Goal: Find specific page/section: Find specific page/section

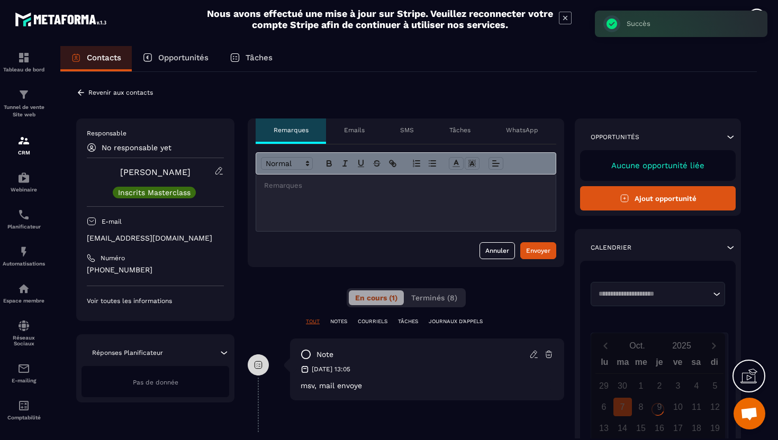
click at [123, 240] on p "[EMAIL_ADDRESS][DOMAIN_NAME]" at bounding box center [155, 238] width 137 height 10
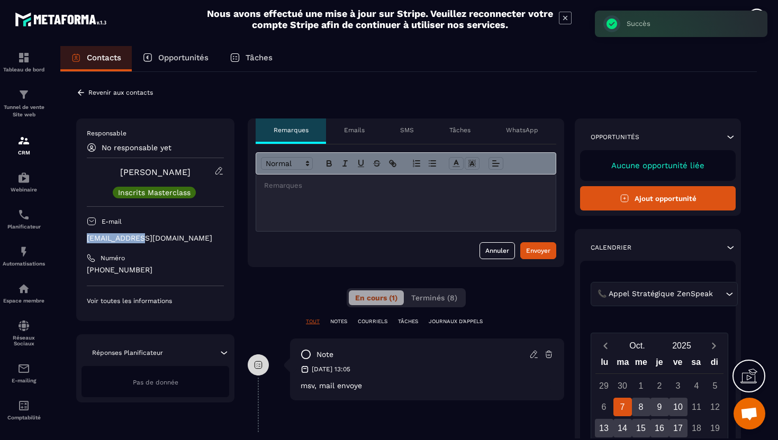
click at [123, 240] on p "[EMAIL_ADDRESS][DOMAIN_NAME]" at bounding box center [155, 238] width 137 height 10
copy div "[EMAIL_ADDRESS][DOMAIN_NAME]"
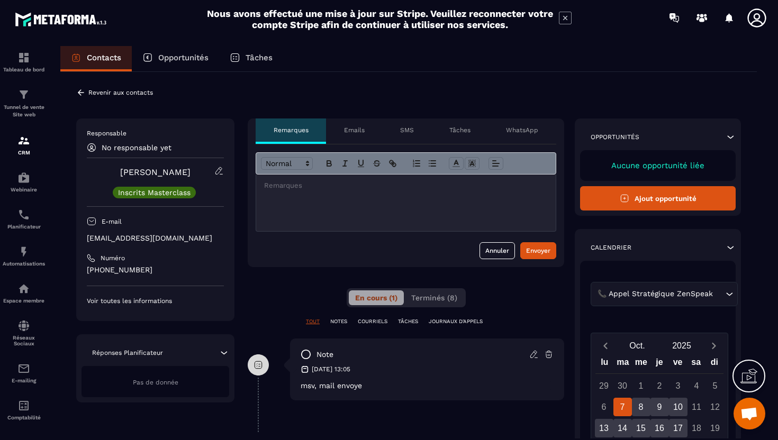
click at [82, 94] on icon at bounding box center [81, 93] width 10 height 10
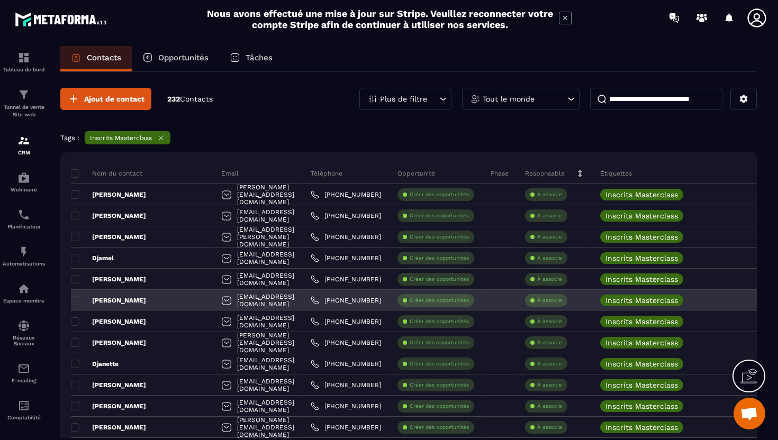
click at [151, 303] on div "[PERSON_NAME]" at bounding box center [142, 300] width 142 height 21
